Goal: Navigation & Orientation: Find specific page/section

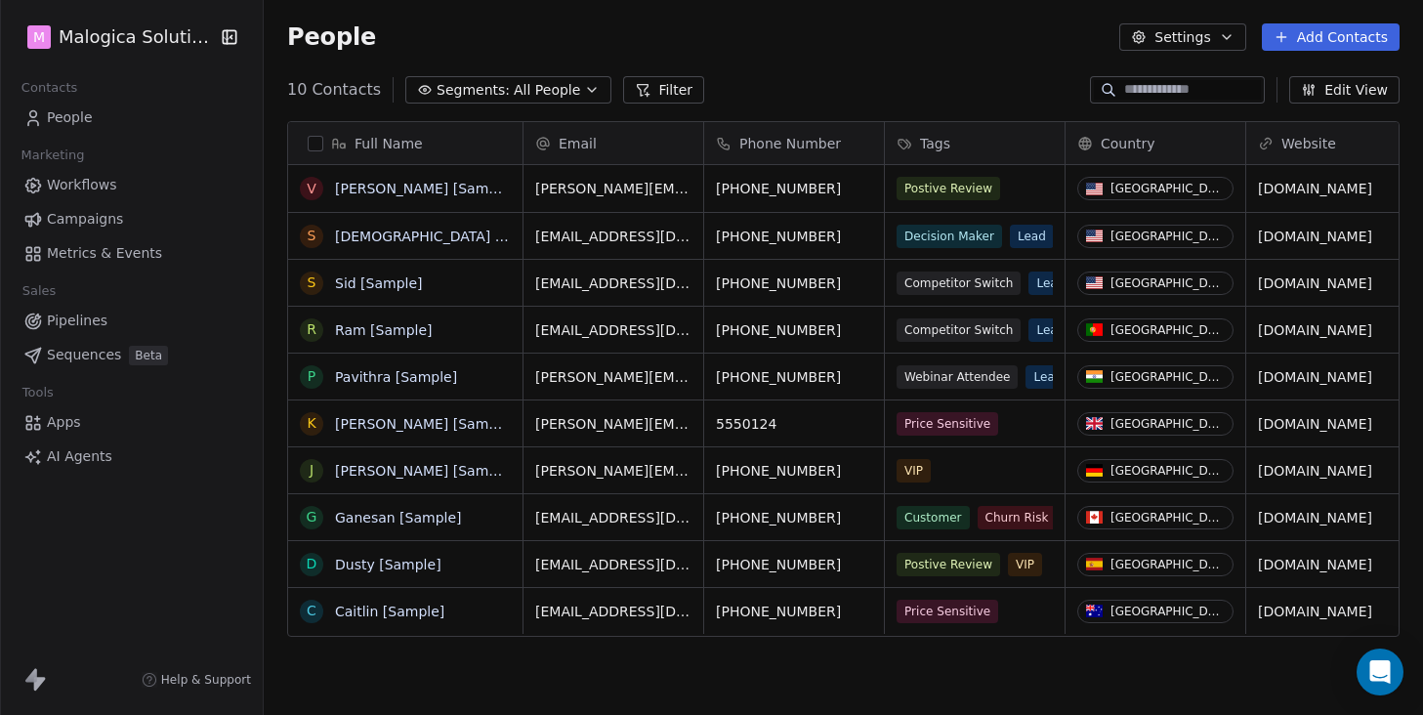
scroll to position [629, 1159]
click at [119, 38] on html "M Malogica Solutions Contacts People Marketing Workflows Campaigns Metrics & Ev…" at bounding box center [711, 357] width 1423 height 715
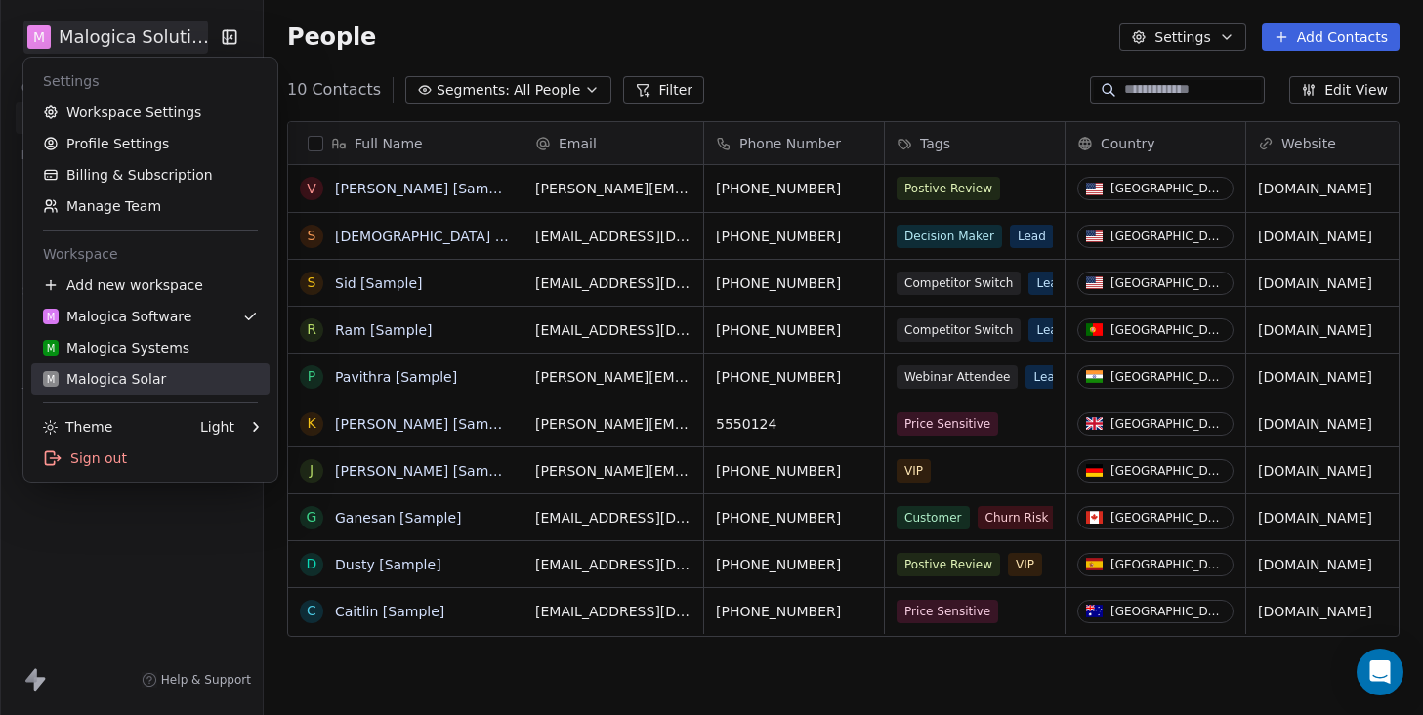
click at [126, 371] on div "M Malogica Solar" at bounding box center [104, 379] width 123 height 20
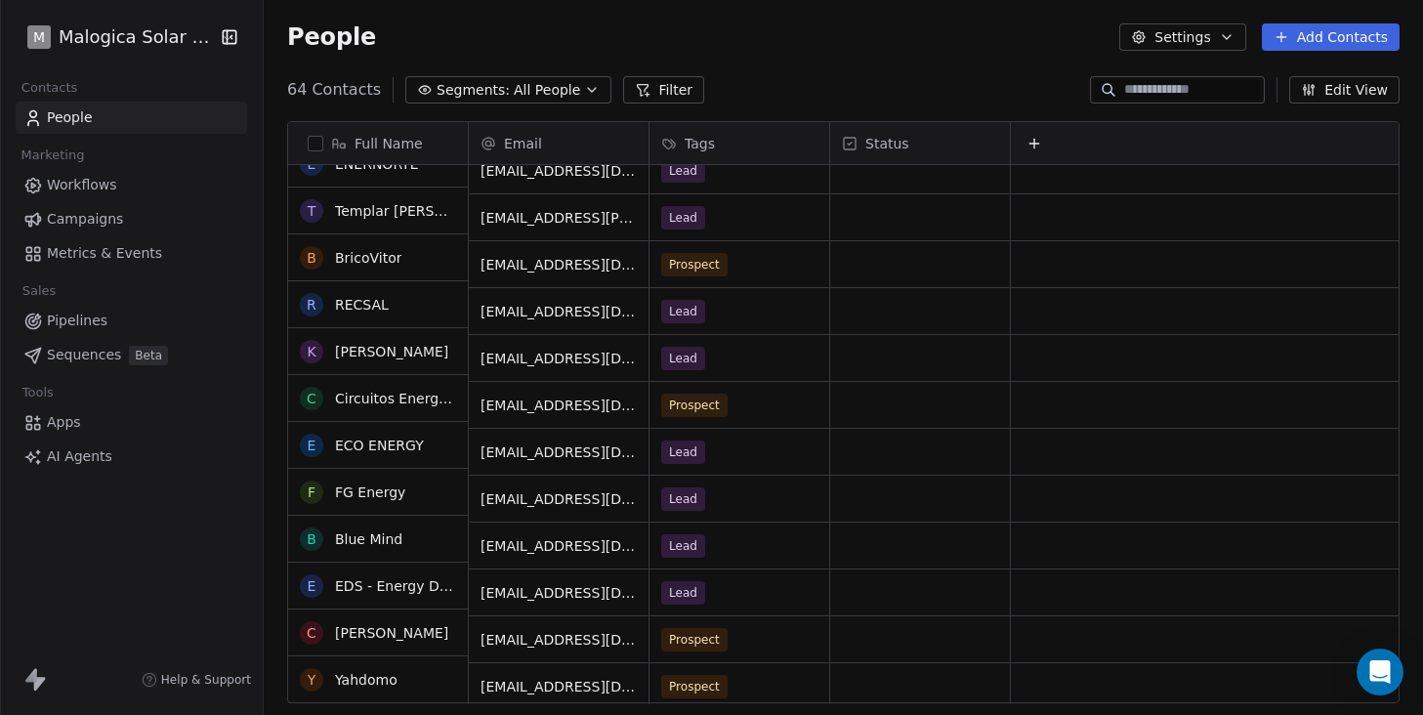
scroll to position [913, 0]
